Goal: Information Seeking & Learning: Check status

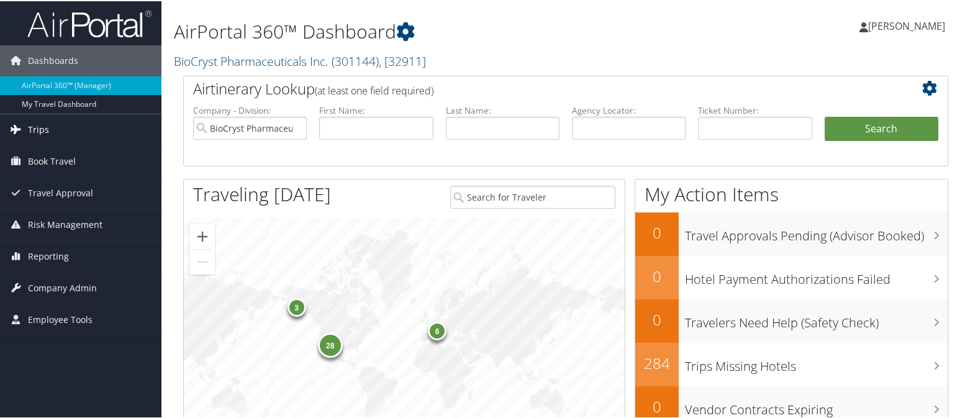
click at [59, 135] on link "Trips" at bounding box center [80, 128] width 161 height 31
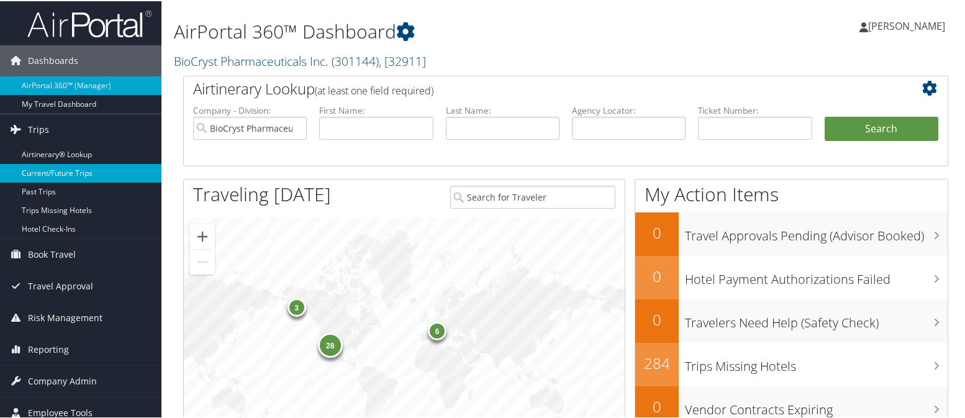
click at [60, 176] on link "Current/Future Trips" at bounding box center [80, 172] width 161 height 19
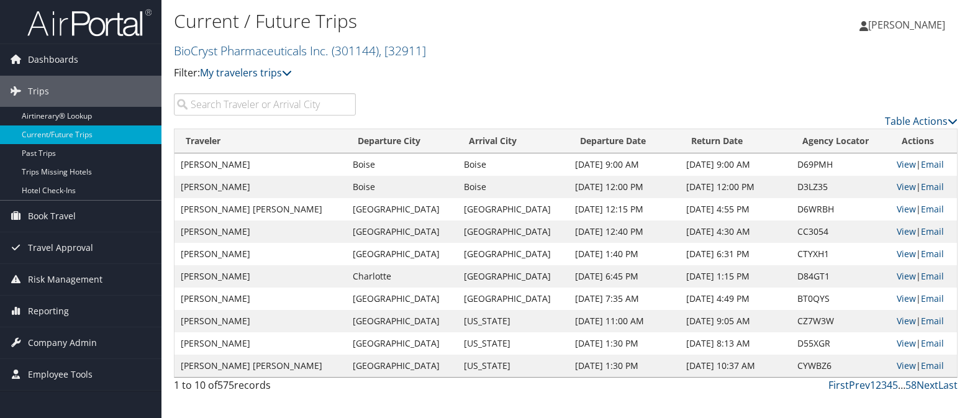
click at [251, 107] on input "search" at bounding box center [265, 104] width 182 height 22
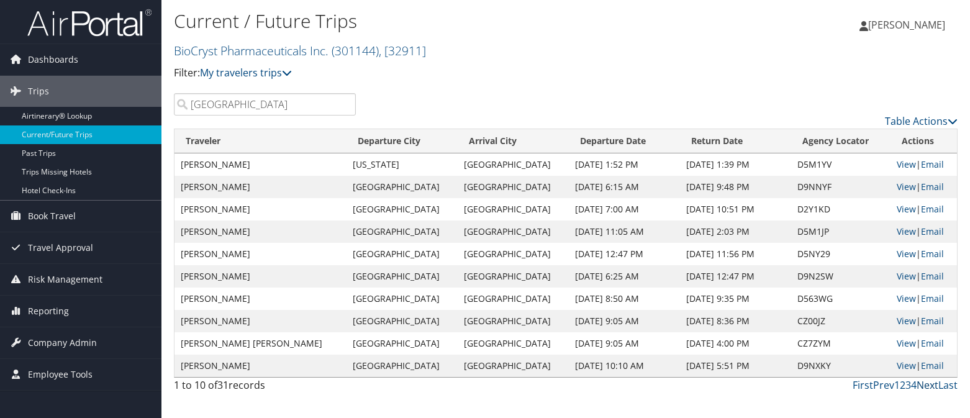
type input "[GEOGRAPHIC_DATA]"
click at [923, 387] on link "Next" at bounding box center [928, 385] width 22 height 14
